Goal: Obtain resource: Download file/media

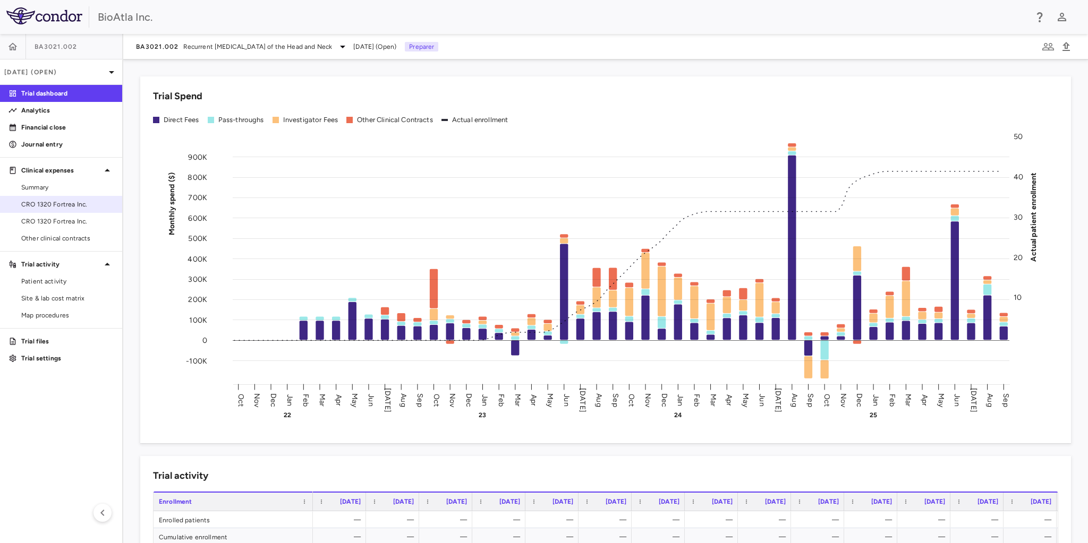
click at [65, 199] on link "CRO 1320 Fortrea Inc." at bounding box center [61, 205] width 122 height 16
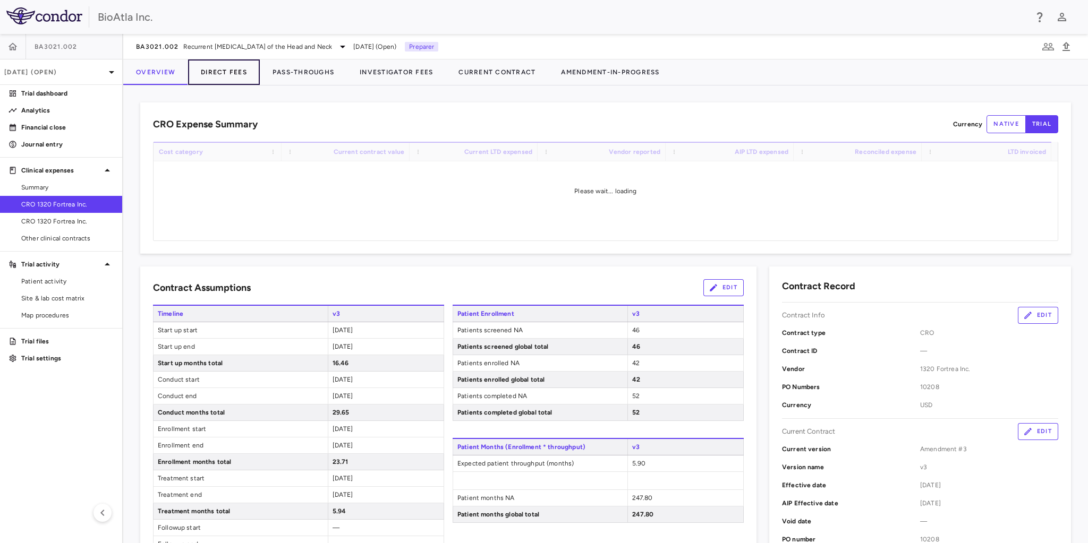
click at [236, 72] on button "Direct Fees" at bounding box center [224, 73] width 72 height 26
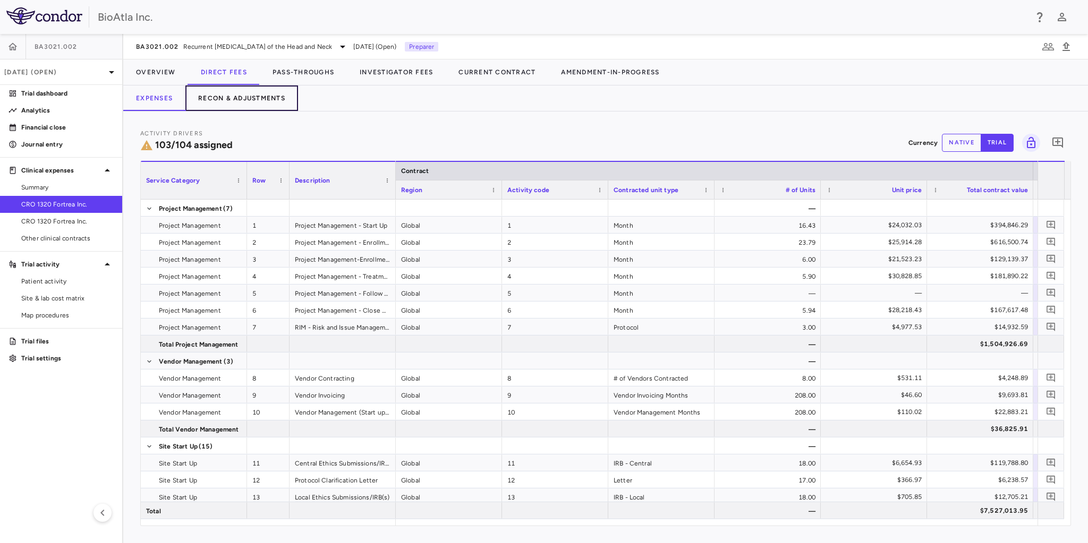
click at [257, 98] on button "Recon & Adjustments" at bounding box center [241, 99] width 113 height 26
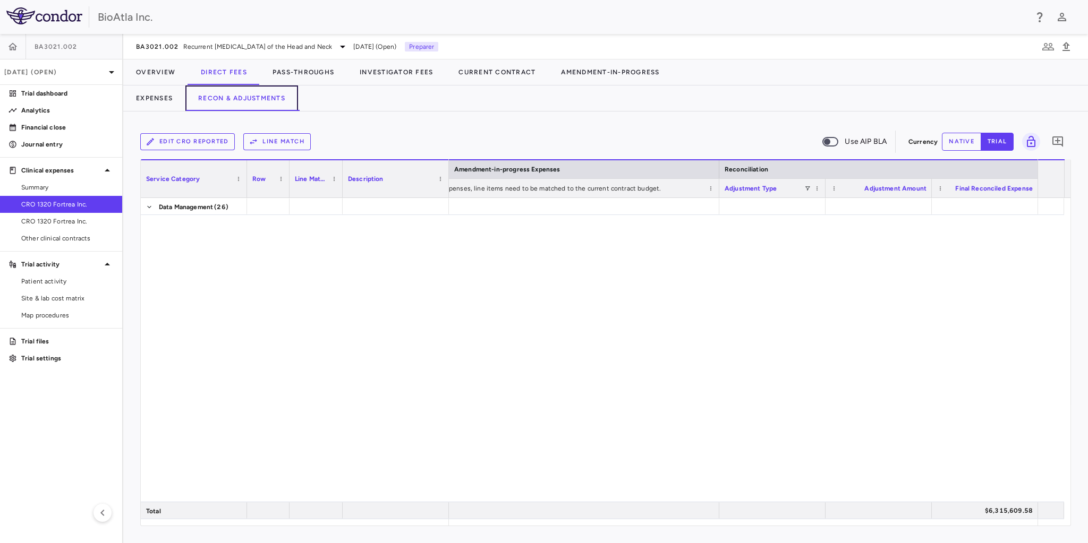
scroll to position [1939, 0]
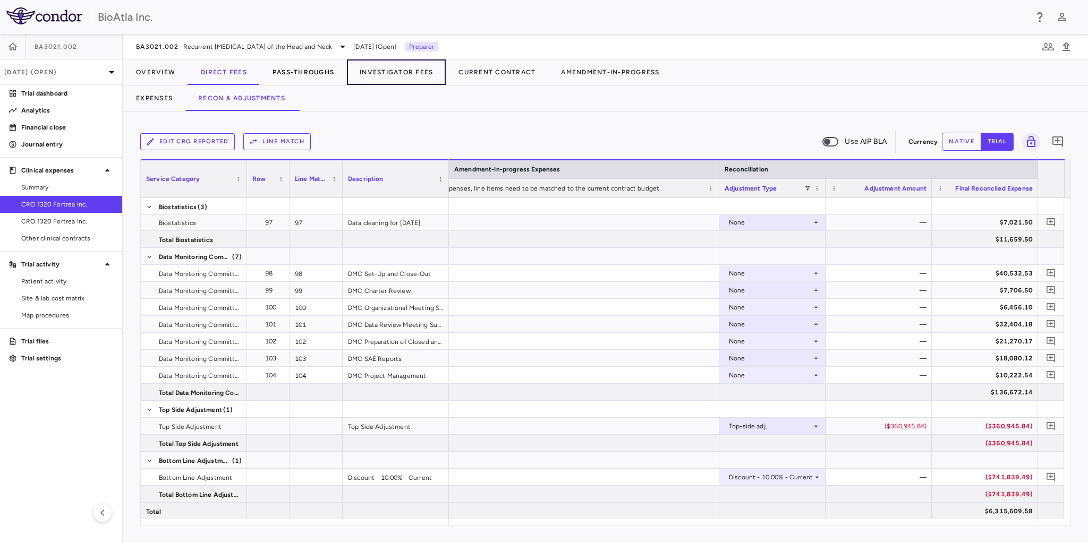
drag, startPoint x: 403, startPoint y: 75, endPoint x: 331, endPoint y: 66, distance: 72.8
click at [403, 75] on button "Investigator Fees" at bounding box center [396, 73] width 99 height 26
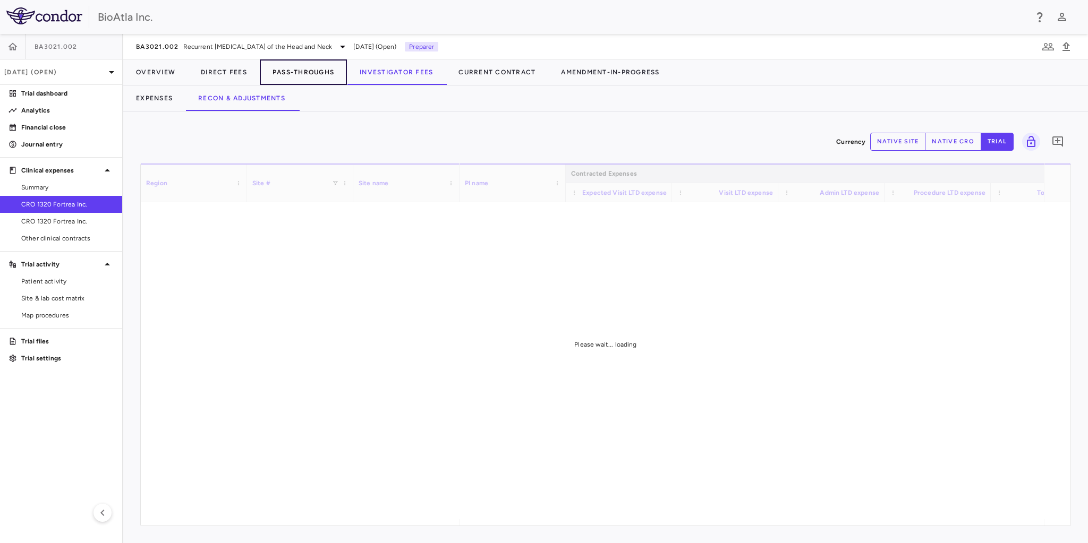
click at [314, 72] on button "Pass-Throughs" at bounding box center [303, 73] width 87 height 26
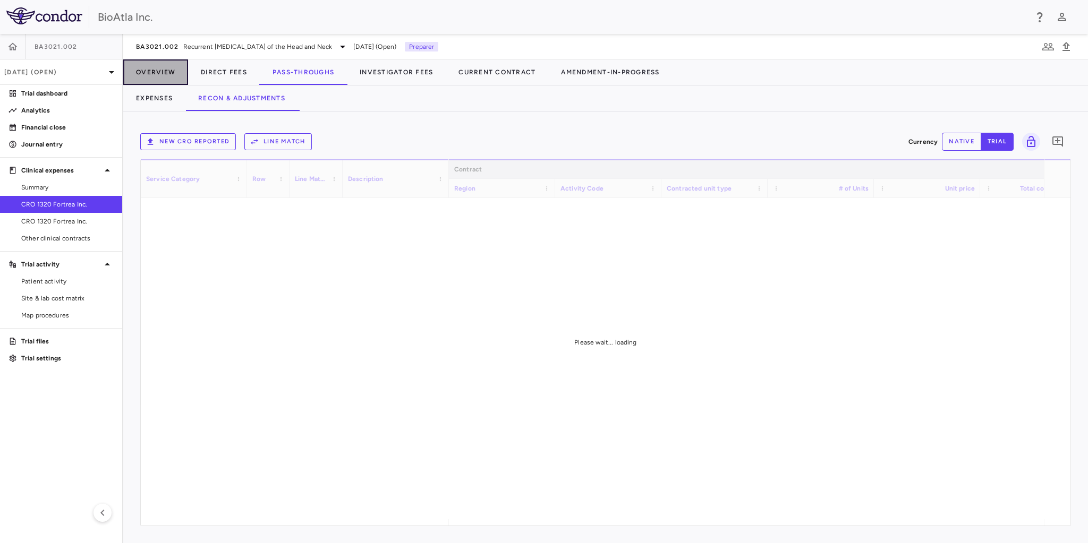
click at [144, 69] on button "Overview" at bounding box center [155, 73] width 65 height 26
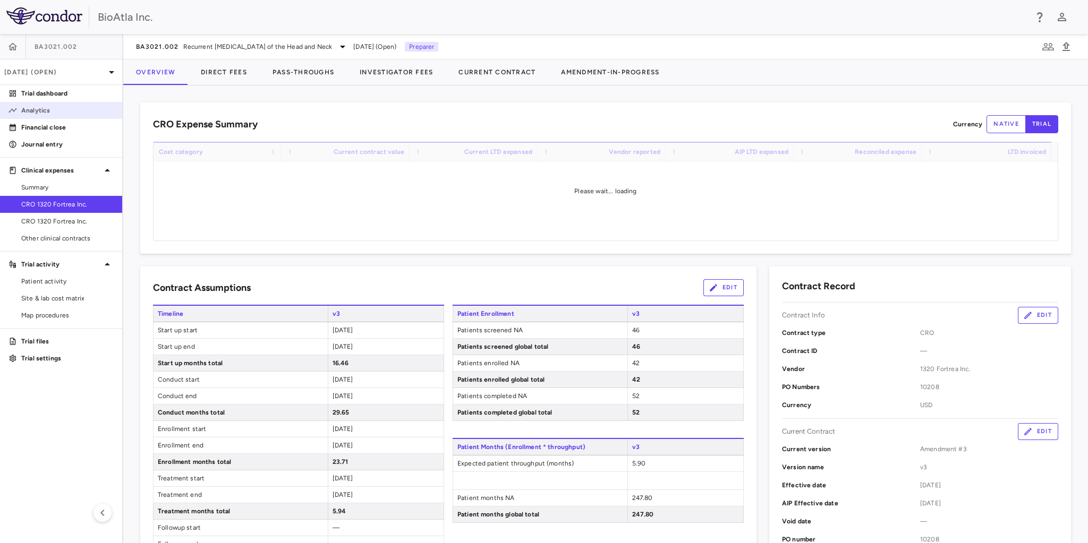
click at [30, 106] on p "Analytics" at bounding box center [67, 111] width 92 height 10
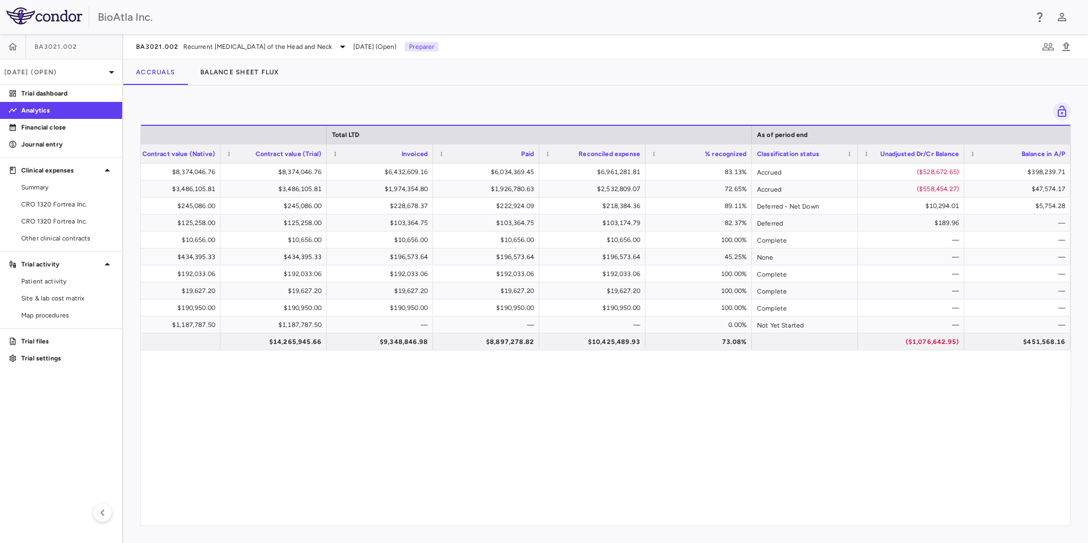
scroll to position [0, 712]
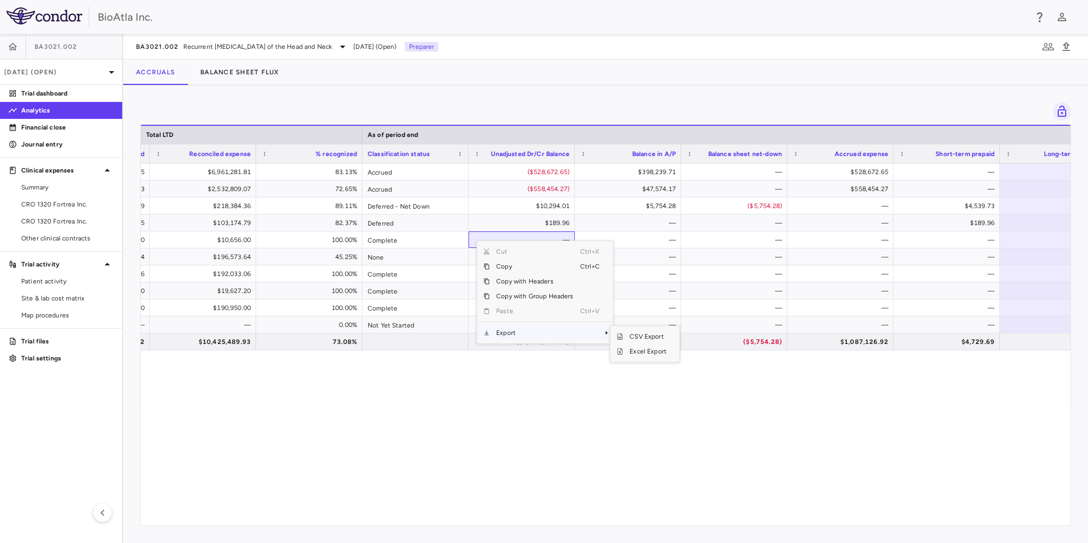
click at [553, 333] on span "Export" at bounding box center [535, 333] width 90 height 15
click at [646, 349] on span "Excel Export" at bounding box center [648, 351] width 50 height 15
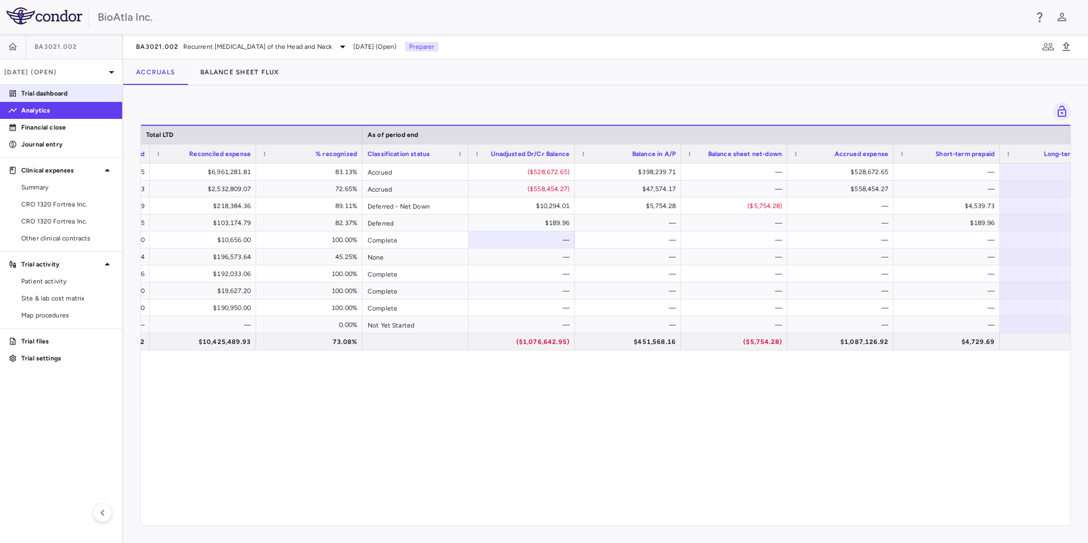
click at [40, 93] on p "Trial dashboard" at bounding box center [67, 94] width 92 height 10
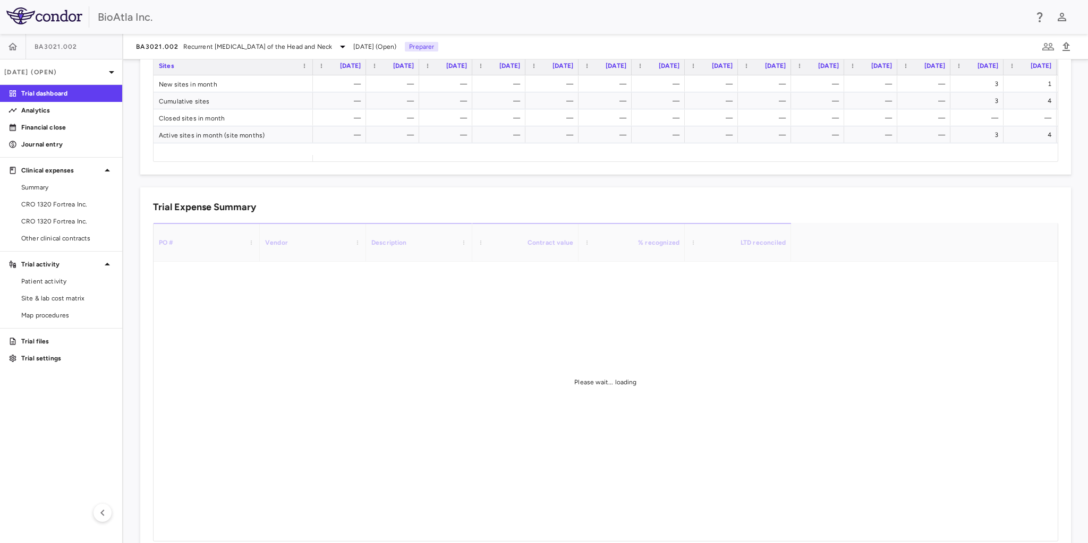
scroll to position [591, 0]
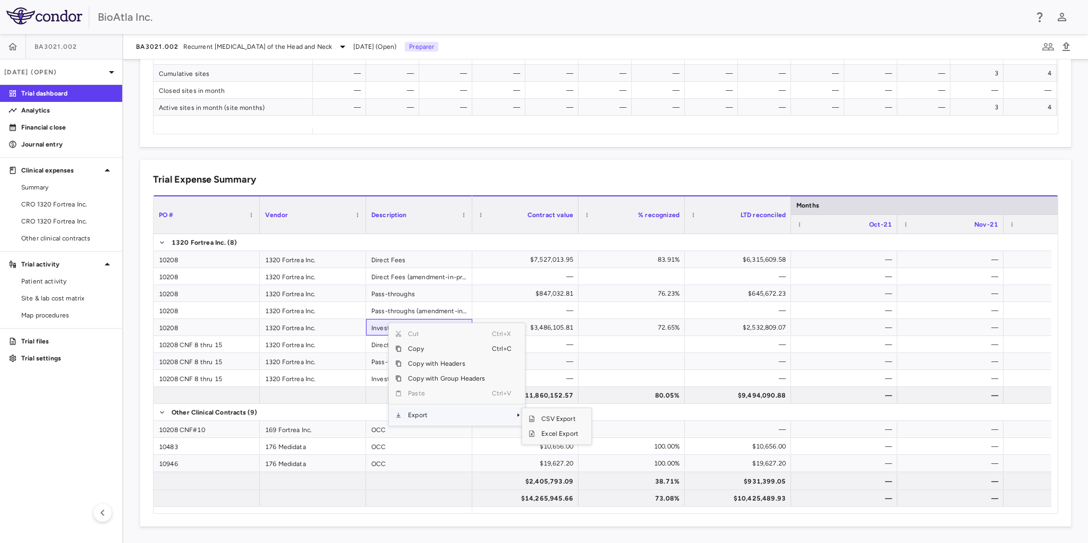
click at [516, 415] on span "Context Menu" at bounding box center [518, 415] width 6 height 6
click at [558, 434] on span "Excel Export" at bounding box center [560, 434] width 50 height 15
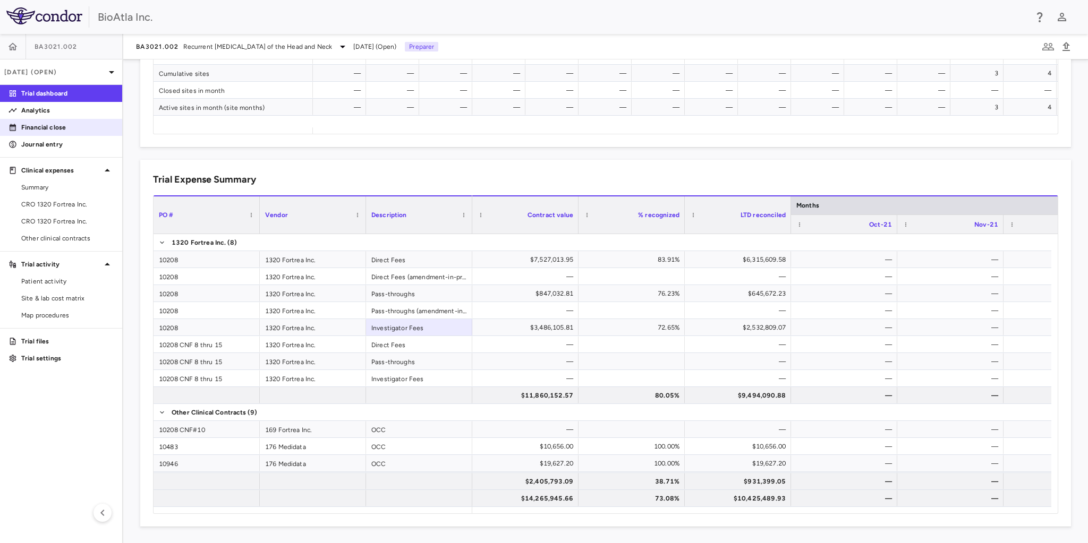
drag, startPoint x: 40, startPoint y: 111, endPoint x: 43, endPoint y: 122, distance: 11.5
click at [40, 111] on p "Analytics" at bounding box center [67, 111] width 92 height 10
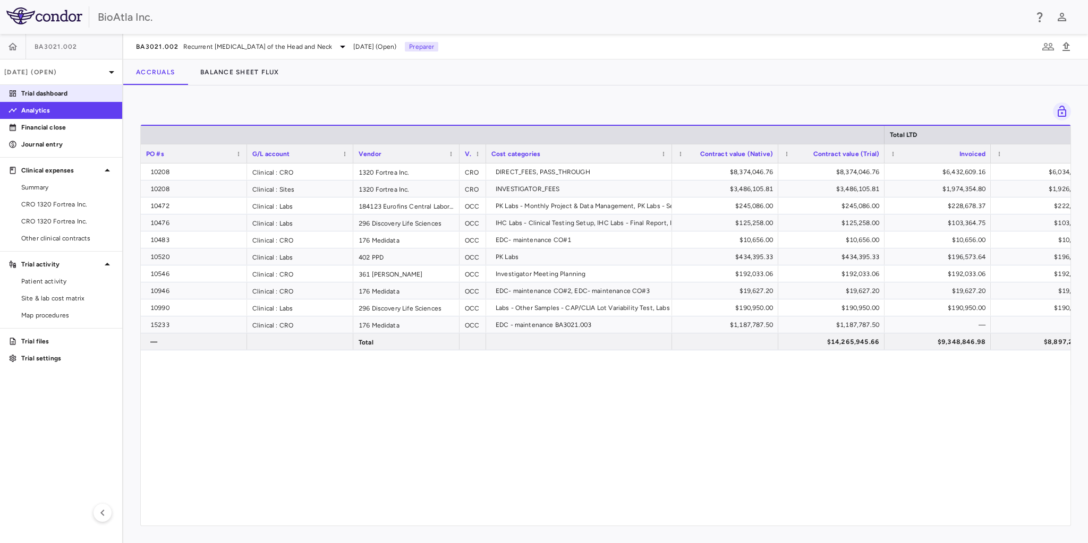
click at [47, 97] on p "Trial dashboard" at bounding box center [67, 94] width 92 height 10
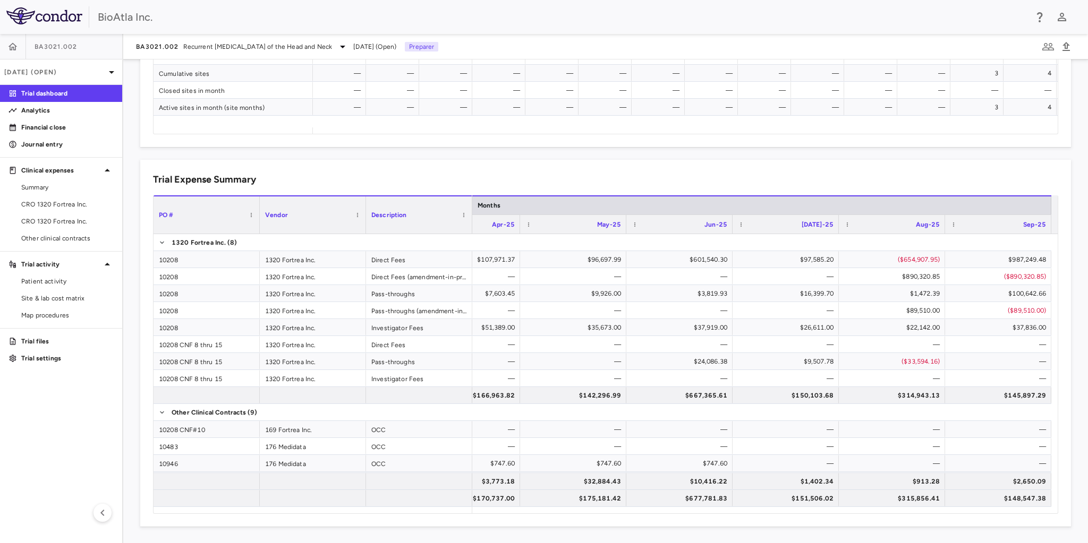
scroll to position [464, 0]
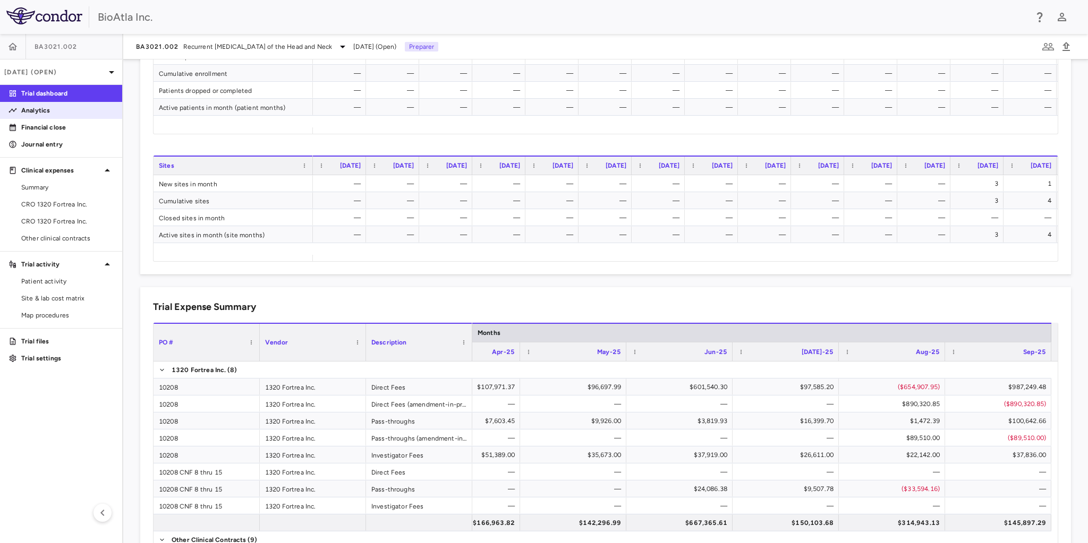
click at [45, 111] on p "Analytics" at bounding box center [67, 111] width 92 height 10
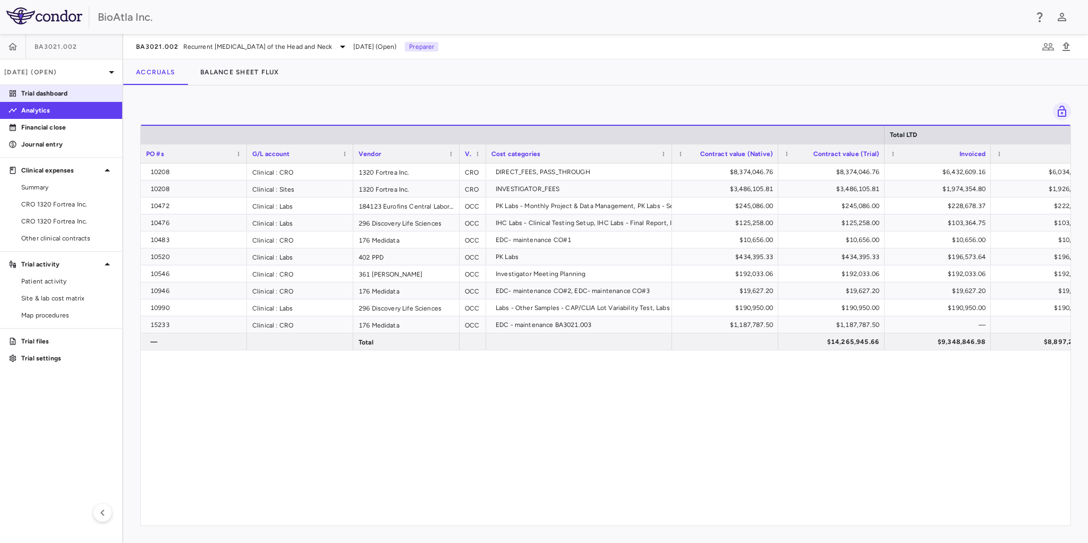
click at [40, 95] on p "Trial dashboard" at bounding box center [67, 94] width 92 height 10
